Goal: Find specific page/section: Find specific page/section

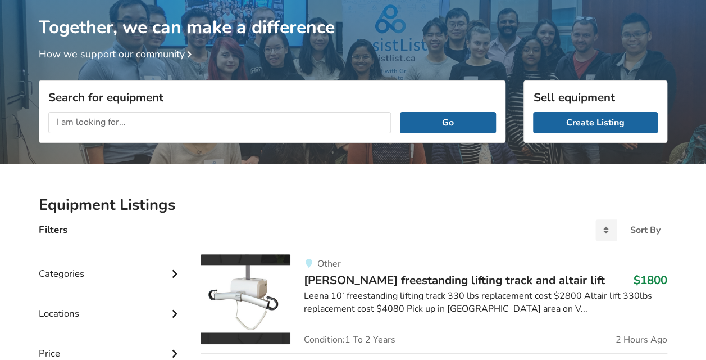
scroll to position [112, 0]
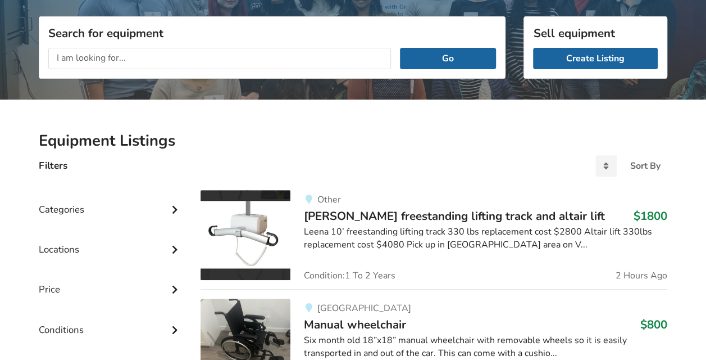
click at [93, 237] on div "Locations" at bounding box center [111, 241] width 144 height 40
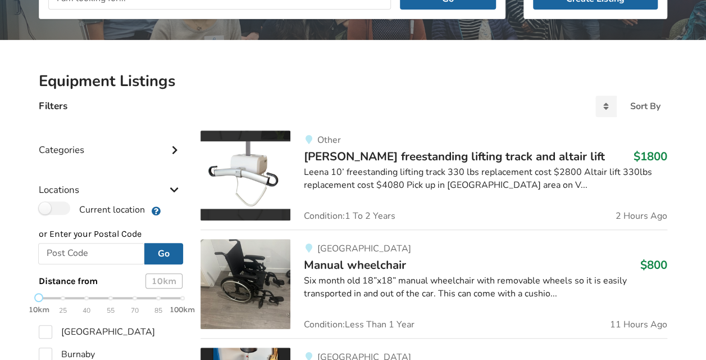
scroll to position [337, 0]
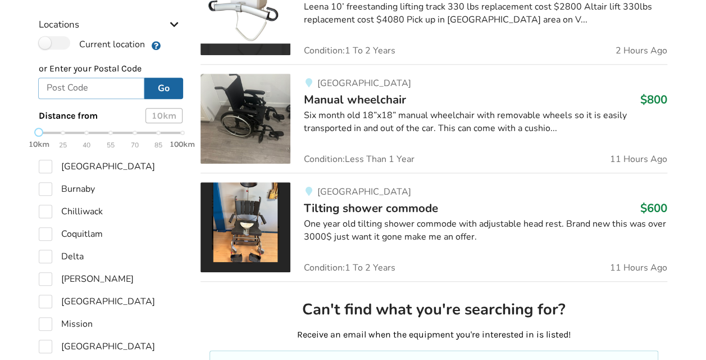
click at [79, 93] on input "text" at bounding box center [91, 88] width 106 height 21
type input "V2A 2P9"
click at [169, 83] on button "Go" at bounding box center [163, 88] width 39 height 21
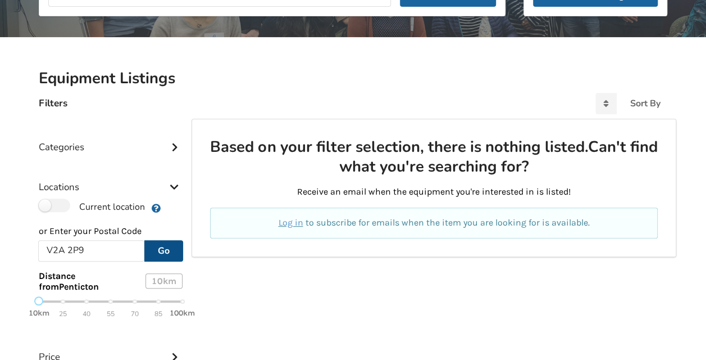
scroll to position [249, 0]
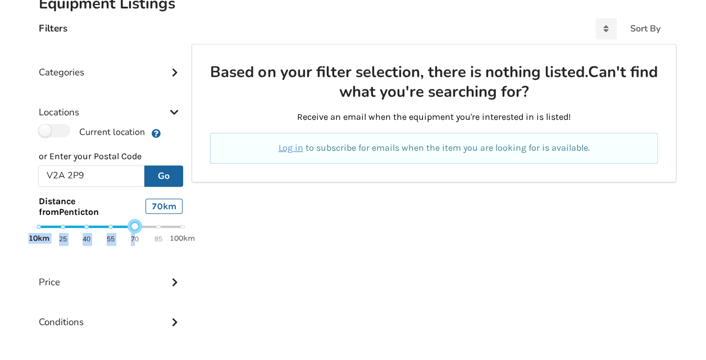
drag, startPoint x: 38, startPoint y: 226, endPoint x: 134, endPoint y: 231, distance: 95.6
click at [134, 231] on div "10km 25 40 55 70 85 100km" at bounding box center [111, 232] width 144 height 20
click at [164, 180] on button "Go" at bounding box center [163, 175] width 39 height 21
drag, startPoint x: 154, startPoint y: 228, endPoint x: 179, endPoint y: 227, distance: 24.7
click at [179, 227] on div "10km 25 40 55 70 85 100km" at bounding box center [111, 232] width 144 height 20
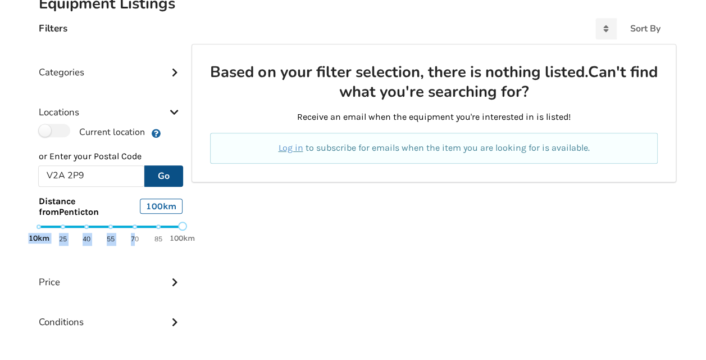
click at [160, 180] on button "Go" at bounding box center [163, 175] width 39 height 21
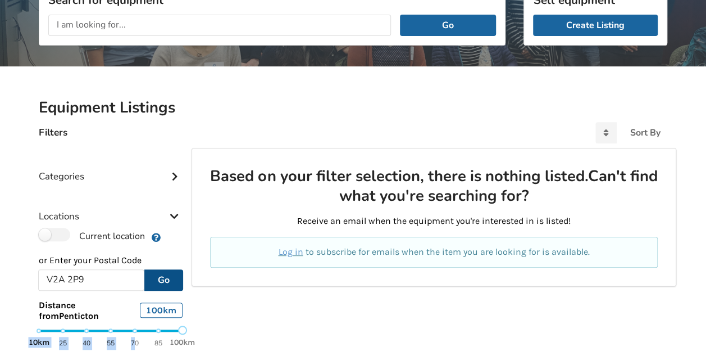
scroll to position [137, 0]
